Goal: Information Seeking & Learning: Learn about a topic

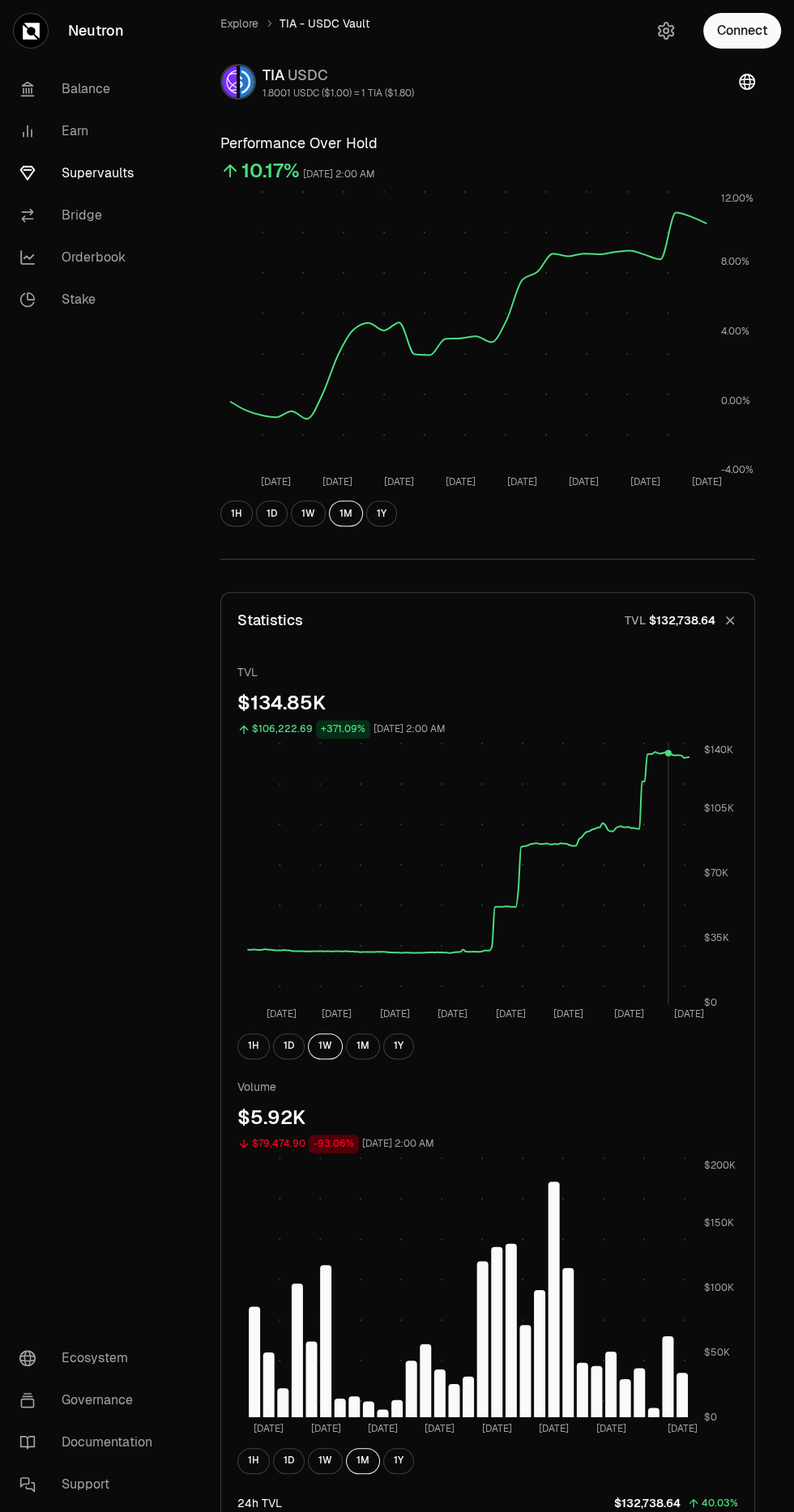
scroll to position [41, 0]
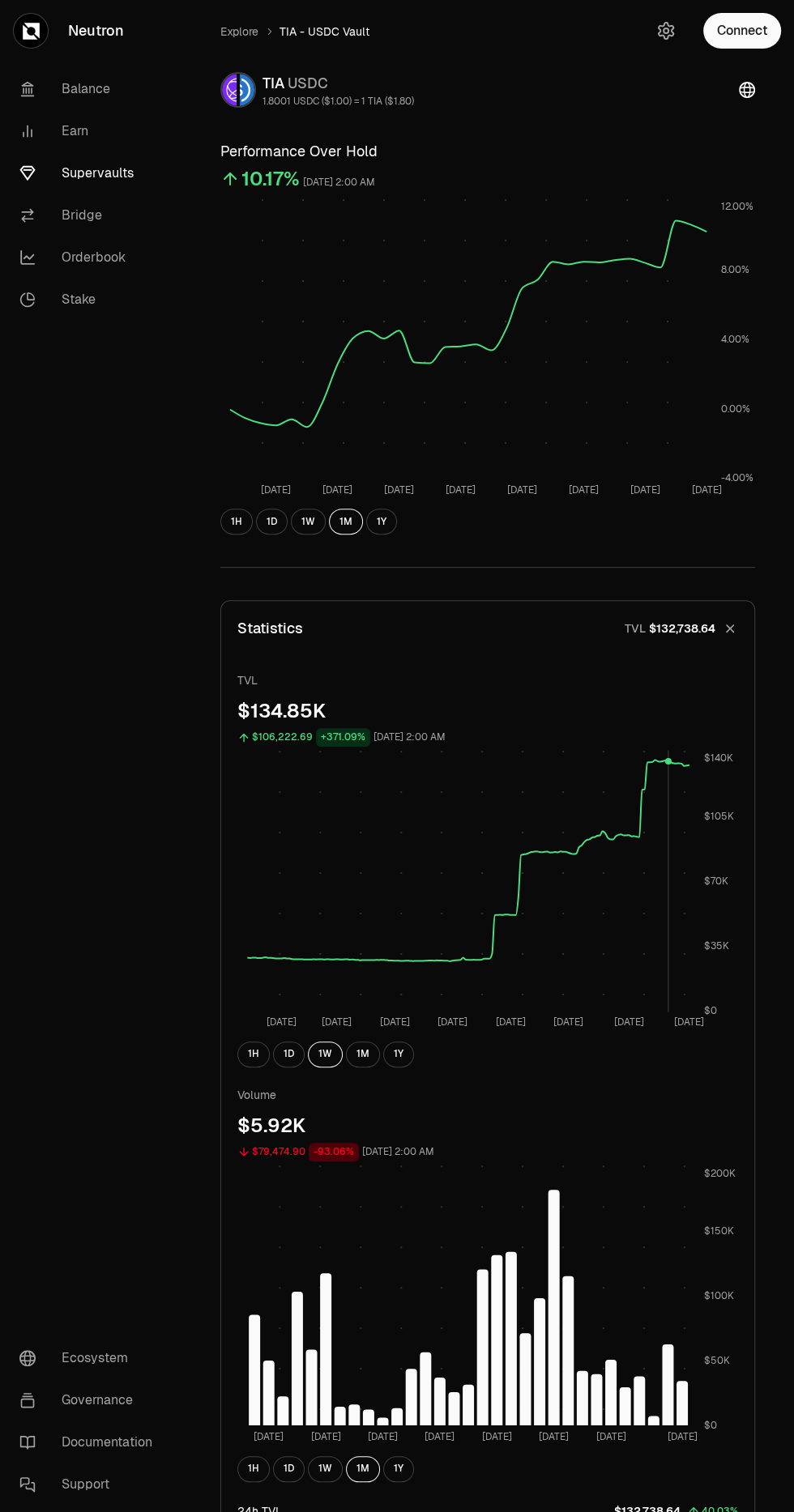
click at [87, 172] on link "Supervaults" at bounding box center [90, 172] width 168 height 42
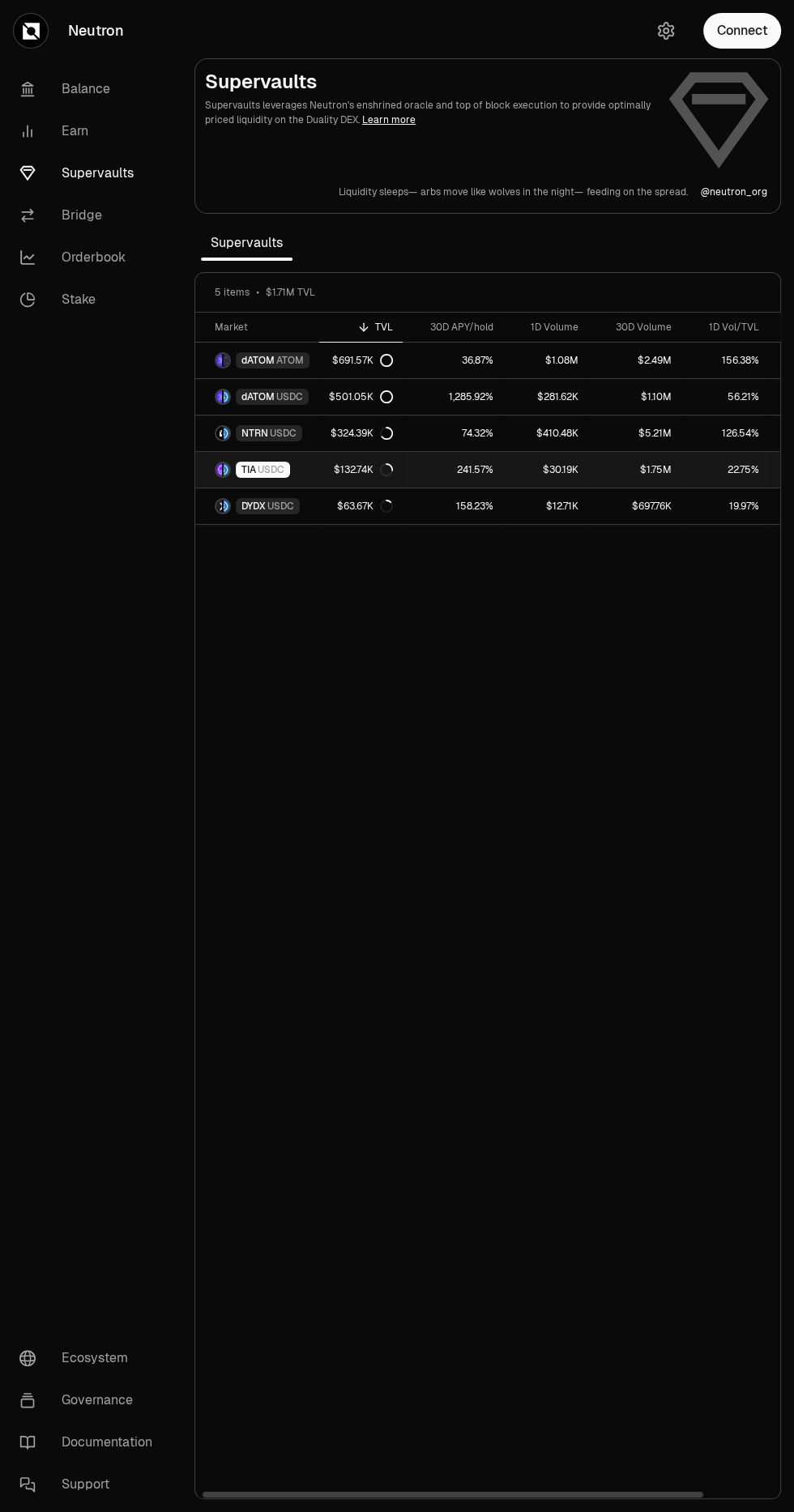
click at [271, 468] on span "USDC" at bounding box center [271, 470] width 26 height 13
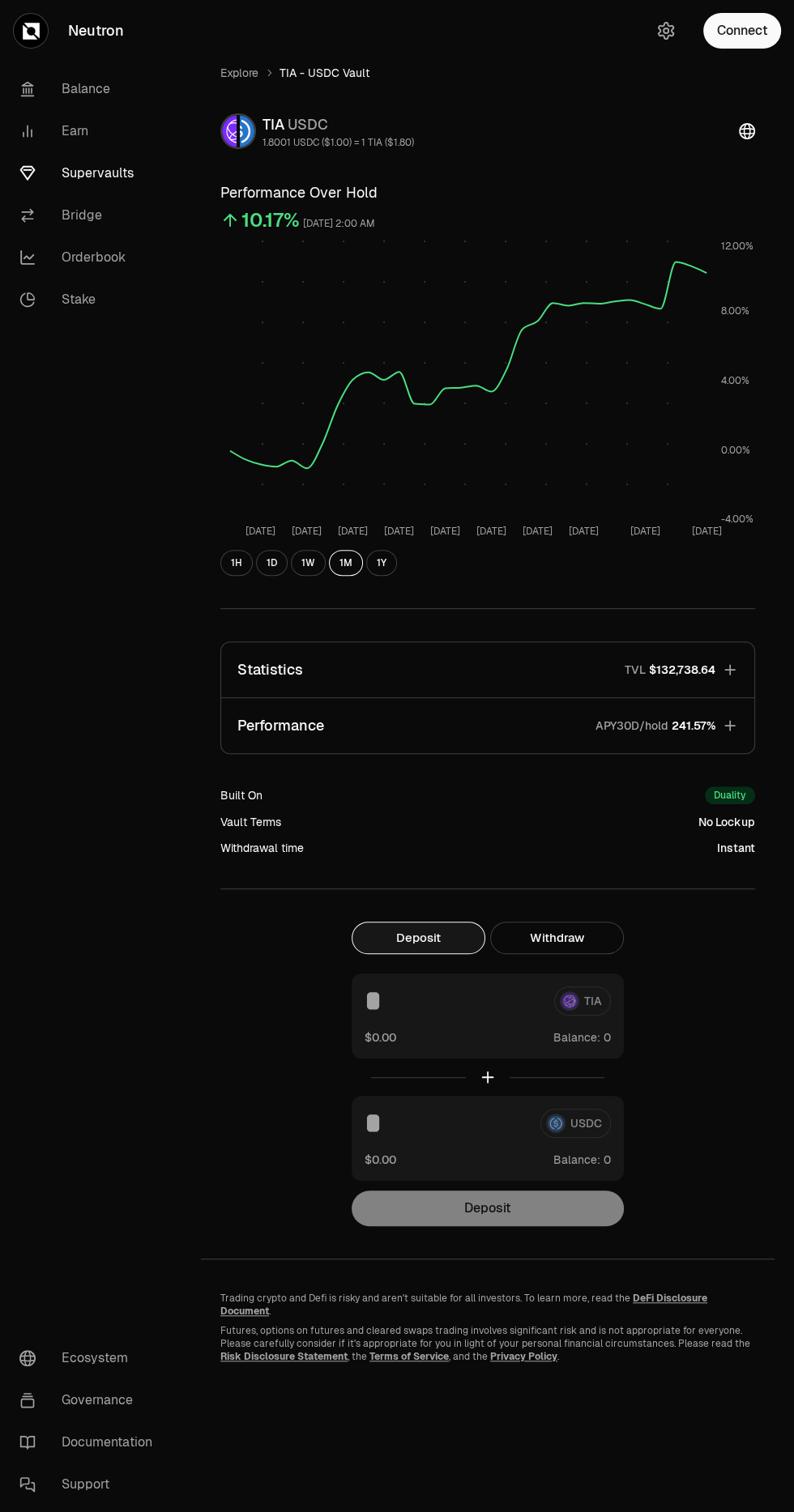
click at [729, 669] on icon "button" at bounding box center [729, 670] width 10 height 10
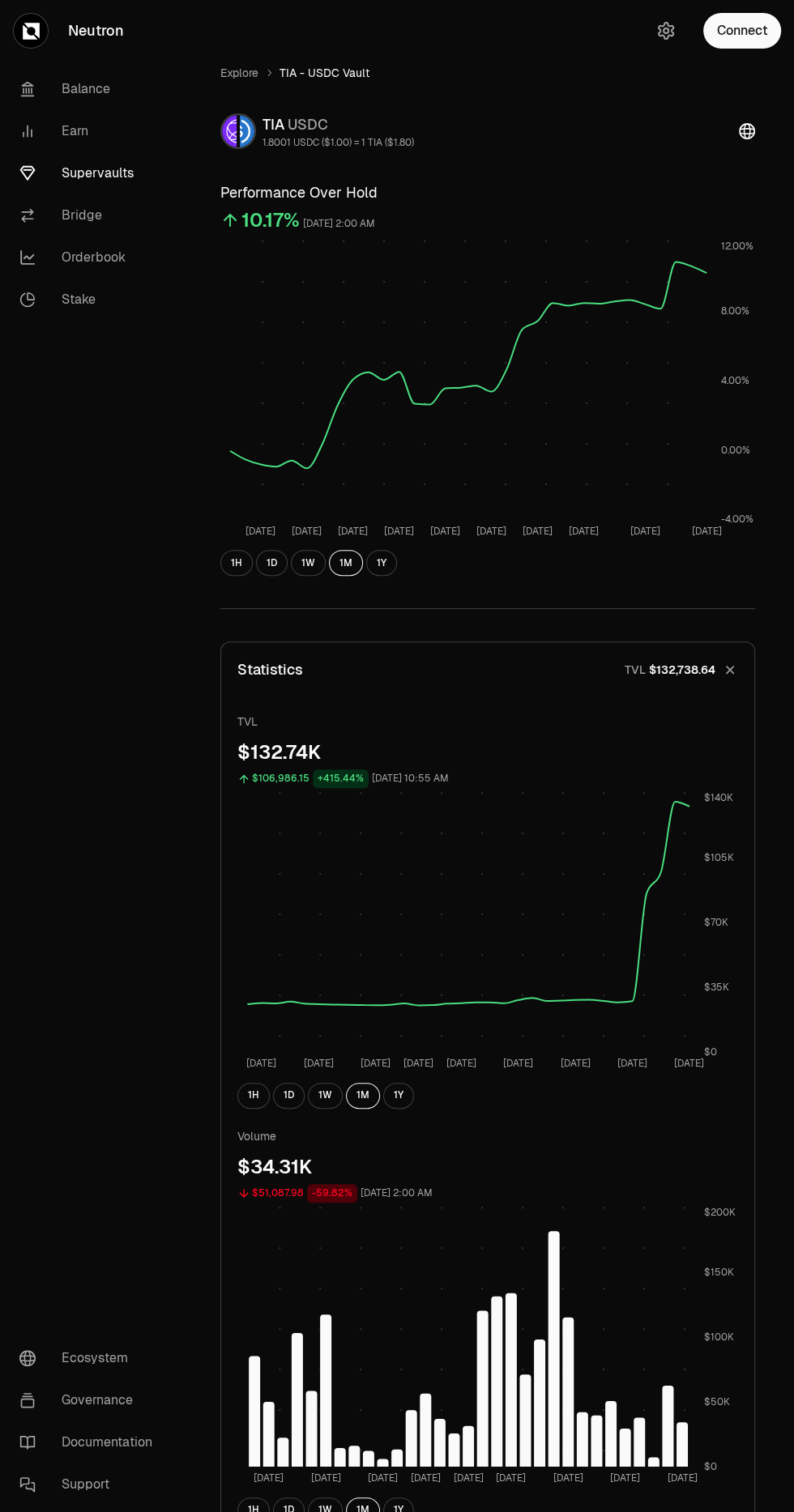
click at [295, 1106] on button "1D" at bounding box center [289, 1096] width 32 height 26
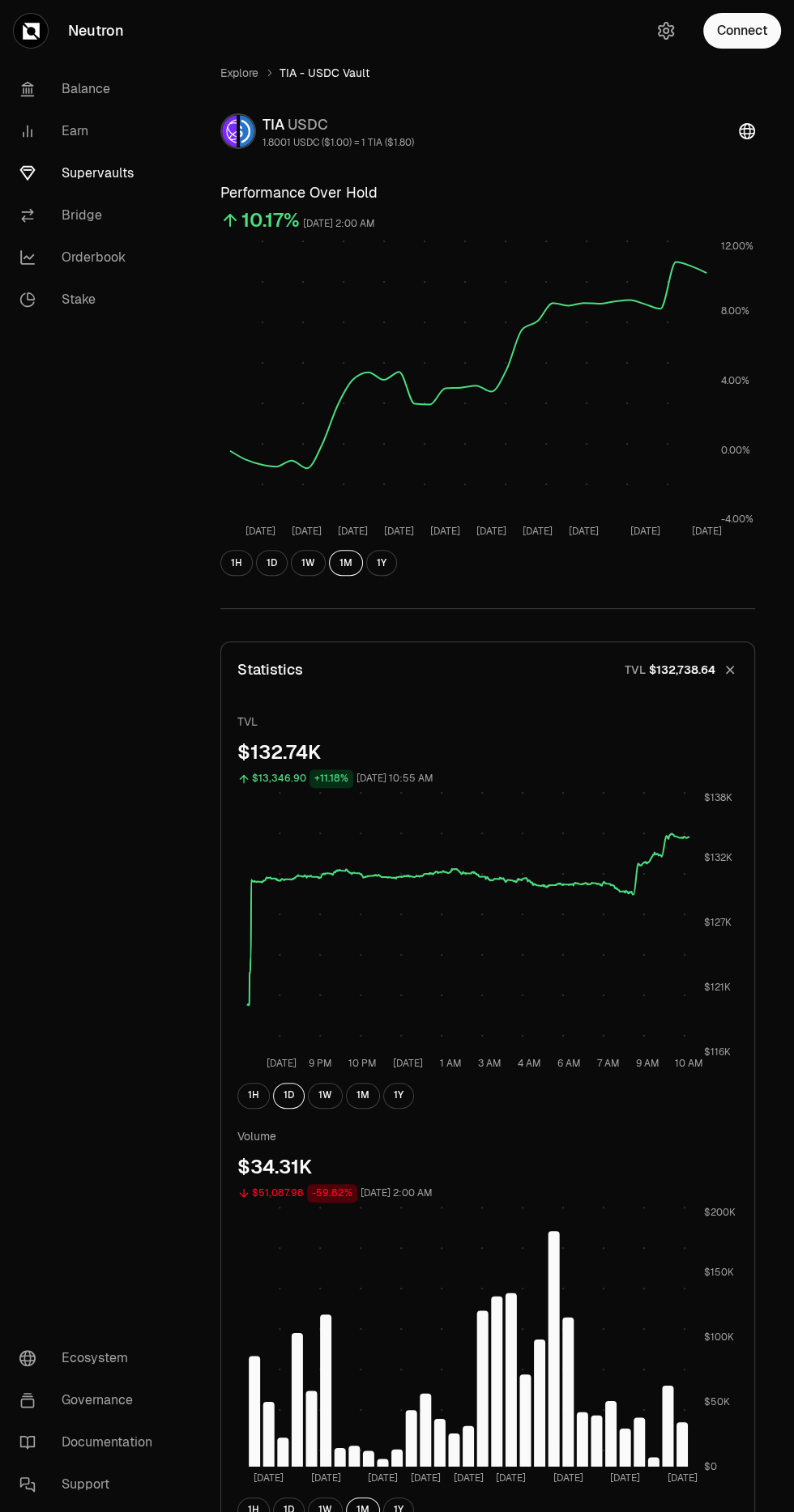
click at [328, 1098] on button "1W" at bounding box center [325, 1096] width 35 height 26
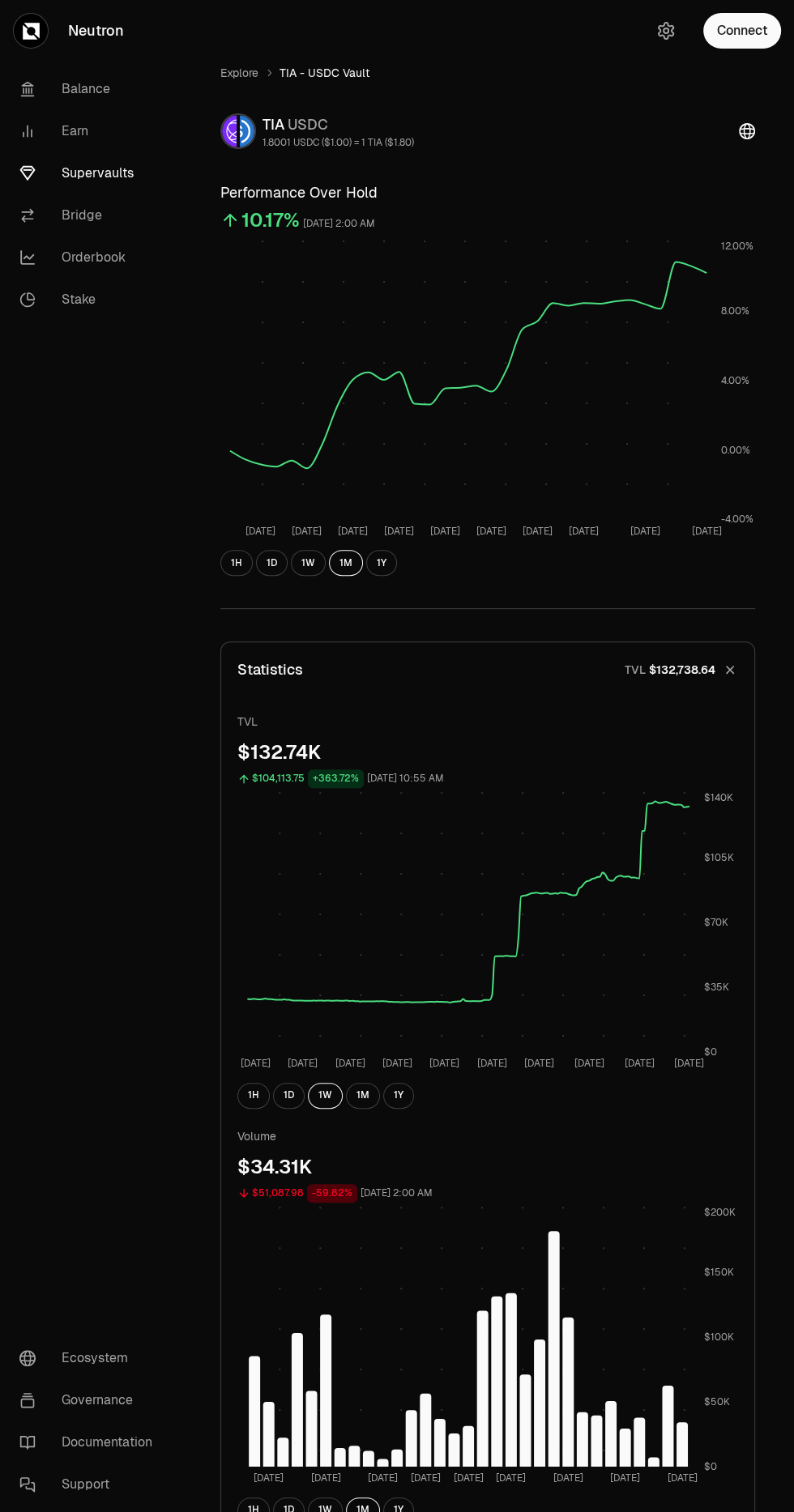
click at [240, 72] on link "Explore" at bounding box center [239, 73] width 38 height 16
